Goal: Register for event/course

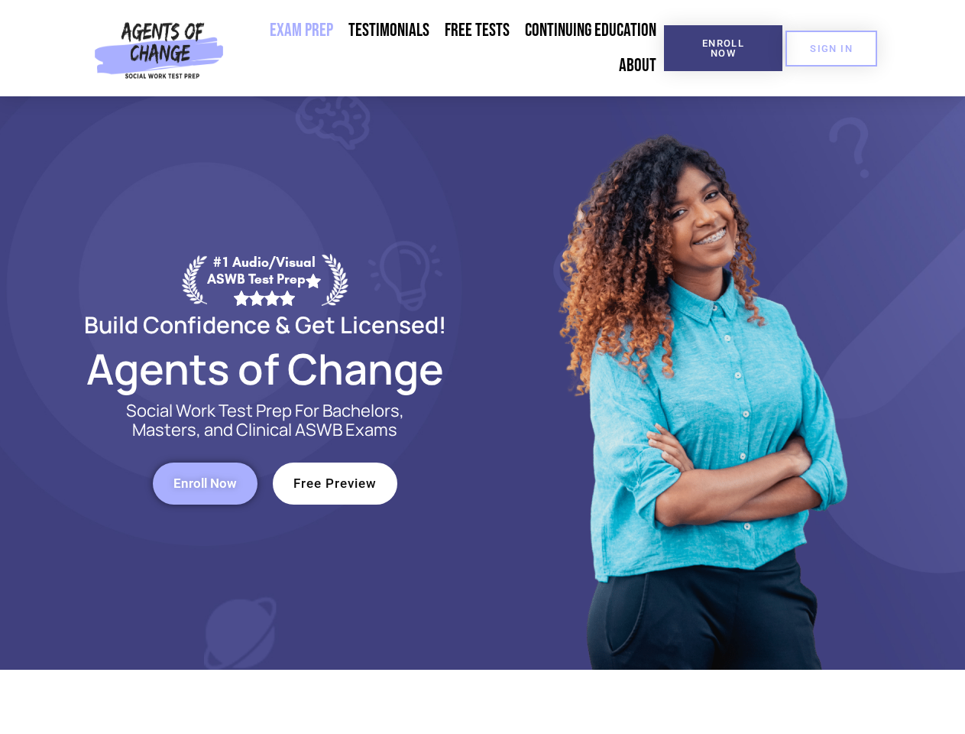
click at [483, 367] on div at bounding box center [701, 382] width 436 height 573
click at [723, 48] on span "Enroll Now" at bounding box center [724, 48] width 70 height 20
click at [831, 48] on span "SIGN IN" at bounding box center [831, 49] width 43 height 10
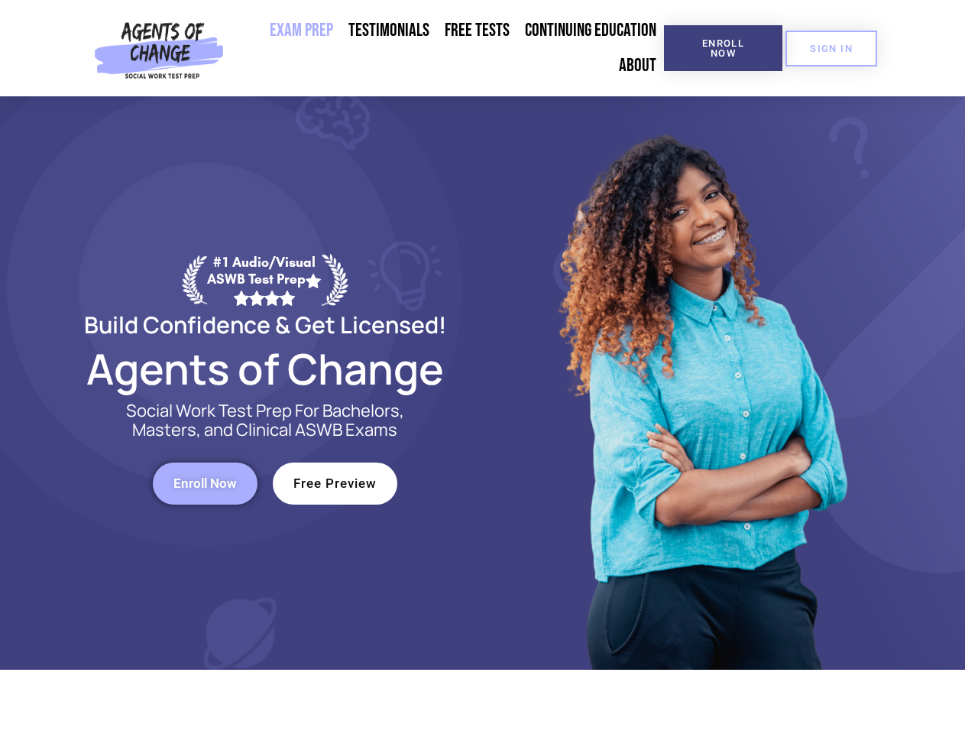
click at [205, 483] on span "Enroll Now" at bounding box center [204, 483] width 63 height 13
click at [335, 483] on span "Free Preview" at bounding box center [334, 483] width 83 height 13
